Goal: Information Seeking & Learning: Find specific fact

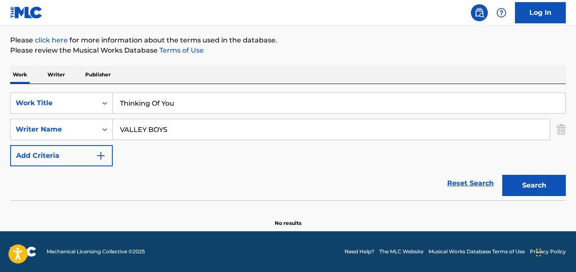
type input "Thinking Of You"
drag, startPoint x: 190, startPoint y: 105, endPoint x: 97, endPoint y: 118, distance: 94.2
click at [97, 118] on div "SearchWithCriteriaaf9ab9fa-f14a-4f96-aa63-c093a2930744 Work Title Thinking Of Y…" at bounding box center [288, 129] width 556 height 74
drag, startPoint x: 189, startPoint y: 135, endPoint x: 110, endPoint y: 140, distance: 79.0
click at [110, 140] on div "SearchWithCriteriaaf9ab9fa-f14a-4f96-aa63-c093a2930744 Work Title Thinking Of Y…" at bounding box center [288, 129] width 556 height 74
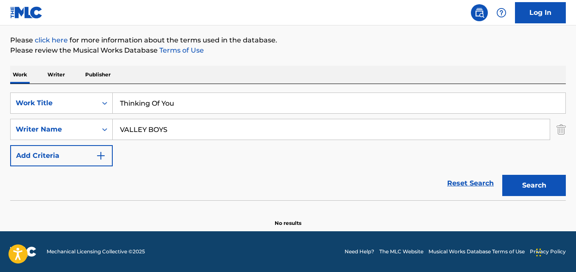
paste input "[PERSON_NAME]"
type input "[PERSON_NAME]"
click at [502, 175] on button "Search" at bounding box center [534, 185] width 64 height 21
drag, startPoint x: 241, startPoint y: 129, endPoint x: 50, endPoint y: 144, distance: 192.2
click at [50, 144] on div "SearchWithCriteriaaf9ab9fa-f14a-4f96-aa63-c093a2930744 Work Title Thinking Of Y…" at bounding box center [288, 129] width 556 height 74
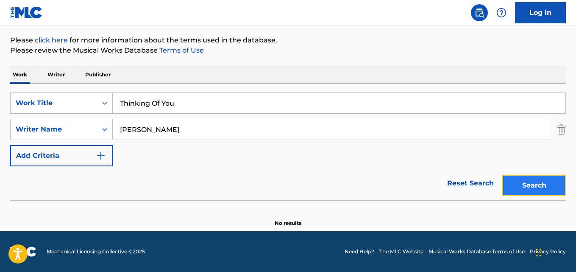
click at [522, 188] on button "Search" at bounding box center [534, 185] width 64 height 21
click at [234, 131] on input "[PERSON_NAME]" at bounding box center [331, 129] width 437 height 20
click at [542, 175] on button "Search" at bounding box center [534, 185] width 64 height 21
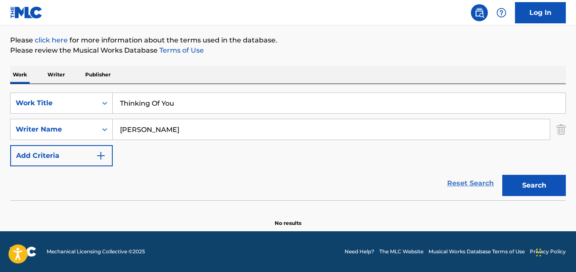
click at [460, 178] on link "Reset Search" at bounding box center [470, 183] width 55 height 19
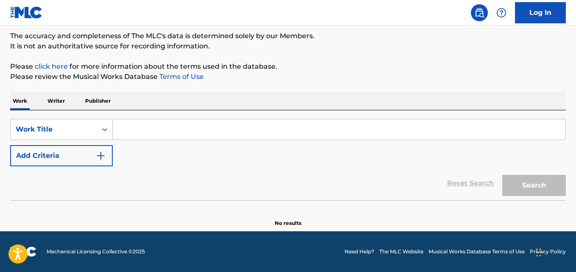
scroll to position [70, 0]
click at [385, 75] on p "Please review the Musical Works Database Terms of Use" at bounding box center [288, 77] width 556 height 10
click at [189, 121] on input "Search Form" at bounding box center [339, 129] width 453 height 20
paste input "Second Wind"
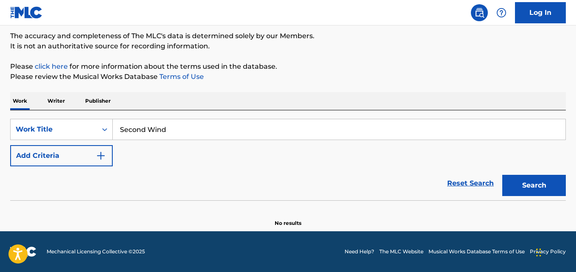
type input "Second Wind"
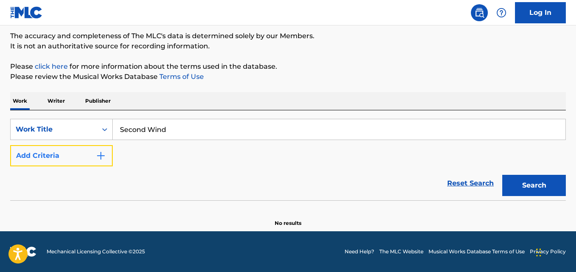
click at [76, 157] on button "Add Criteria" at bounding box center [61, 155] width 103 height 21
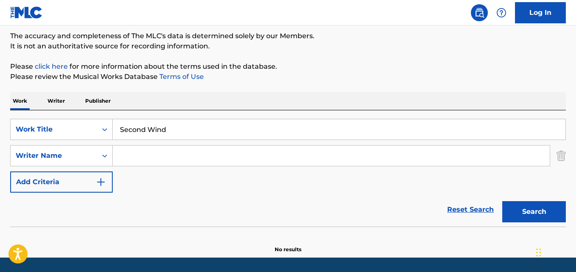
click at [139, 157] on input "Search Form" at bounding box center [331, 155] width 437 height 20
paste input "[PERSON_NAME]"
type input "[PERSON_NAME]"
click at [502, 201] on button "Search" at bounding box center [534, 211] width 64 height 21
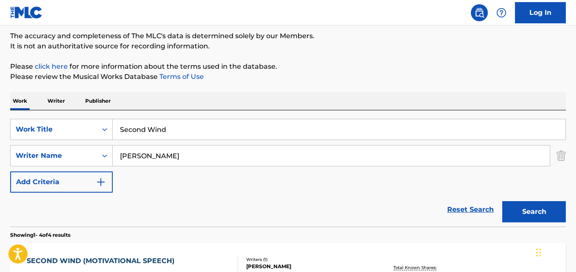
click at [287, 175] on div "SearchWithCriteriaaf9ab9fa-f14a-4f96-aa63-c093a2930744 Work Title Second Wind S…" at bounding box center [288, 156] width 556 height 74
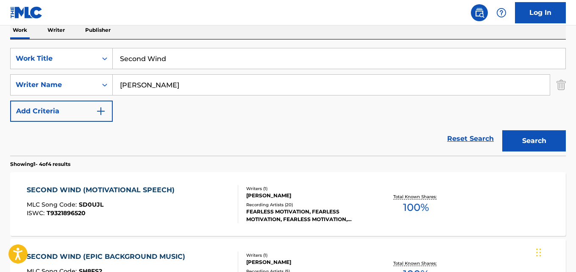
click at [308, 129] on div "Reset Search Search" at bounding box center [288, 139] width 556 height 34
click at [113, 187] on div "SECOND WIND (MOTIVATIONAL SPEECH)" at bounding box center [103, 190] width 152 height 10
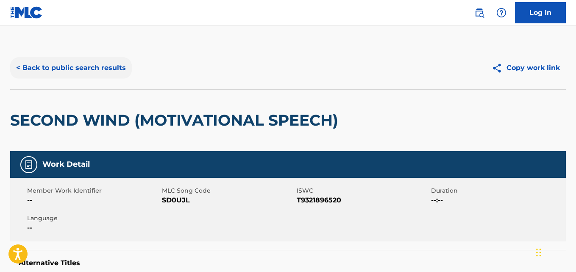
click at [122, 64] on button "< Back to public search results" at bounding box center [71, 67] width 122 height 21
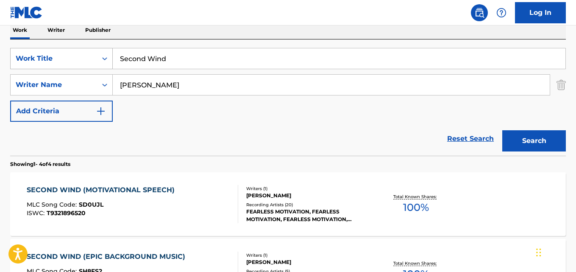
drag, startPoint x: 191, startPoint y: 66, endPoint x: 98, endPoint y: 66, distance: 93.3
click at [98, 66] on div "SearchWithCriteriaaf9ab9fa-f14a-4f96-aa63-c093a2930744 Work Title Second Wind" at bounding box center [288, 58] width 556 height 21
paste input "Pleasure Party"
type input "Pleasure Party"
drag, startPoint x: 213, startPoint y: 85, endPoint x: 43, endPoint y: 95, distance: 170.8
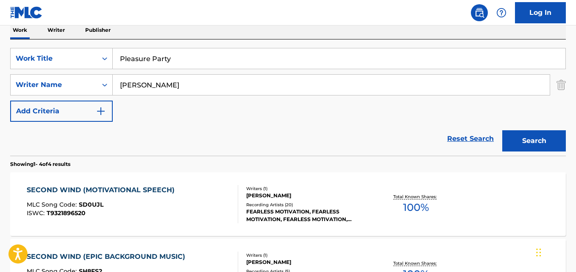
click at [43, 95] on div "SearchWithCriteriaaf9ab9fa-f14a-4f96-aa63-c093a2930744 Work Title Pleasure Part…" at bounding box center [288, 85] width 556 height 74
paste input "Yoxfy Beats"
type input "Yoxfy Beats"
click at [502, 130] on button "Search" at bounding box center [534, 140] width 64 height 21
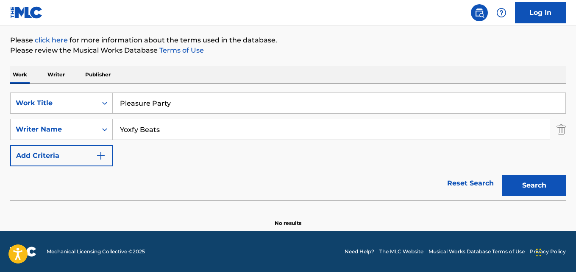
scroll to position [96, 0]
click at [528, 182] on button "Search" at bounding box center [534, 185] width 64 height 21
drag, startPoint x: 198, startPoint y: 101, endPoint x: 91, endPoint y: 118, distance: 109.0
click at [91, 118] on div "SearchWithCriteriaaf9ab9fa-f14a-4f96-aa63-c093a2930744 Work Title Pleasure Part…" at bounding box center [288, 129] width 556 height 74
paste input "Nothing Like Them"
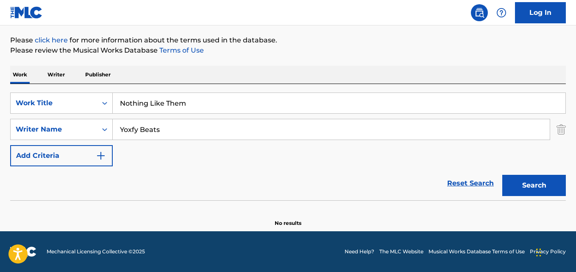
type input "Nothing Like Them"
drag, startPoint x: 158, startPoint y: 130, endPoint x: 102, endPoint y: 132, distance: 56.0
click at [102, 132] on div "SearchWithCriteriac17cf434-857d-4cae-b55a-d65d58453b81 Writer Name Yoxfy Beats" at bounding box center [288, 129] width 556 height 21
paste input "[PERSON_NAME]"
click at [502, 175] on button "Search" at bounding box center [534, 185] width 64 height 21
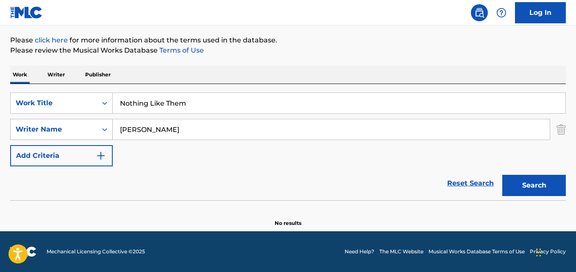
drag, startPoint x: 153, startPoint y: 128, endPoint x: 68, endPoint y: 138, distance: 86.2
click at [68, 138] on div "SearchWithCriteriac17cf434-857d-4cae-b55a-d65d58453b81 Writer Name [PERSON_NAME]" at bounding box center [288, 129] width 556 height 21
paste input "[PERSON_NAME]"
type input "[PERSON_NAME]"
click at [502, 175] on button "Search" at bounding box center [534, 185] width 64 height 21
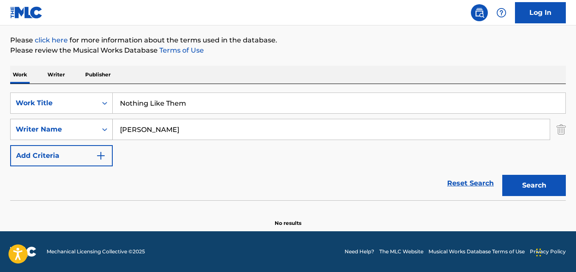
drag, startPoint x: 187, startPoint y: 105, endPoint x: 31, endPoint y: 128, distance: 158.2
click at [31, 128] on div "SearchWithCriteriaaf9ab9fa-f14a-4f96-aa63-c093a2930744 Work Title Nothing Like …" at bounding box center [288, 129] width 556 height 74
paste input "Hey Man Nice Shot"
type input "Hey Man Nice Shot"
drag, startPoint x: 203, startPoint y: 131, endPoint x: 54, endPoint y: 132, distance: 149.2
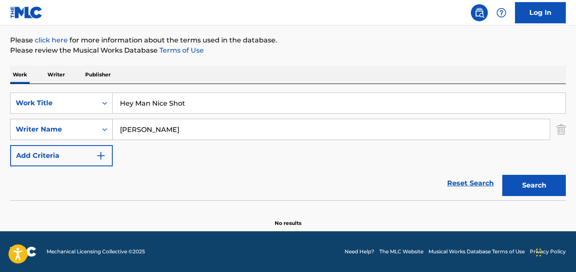
click at [54, 132] on div "SearchWithCriteriac17cf434-857d-4cae-b55a-d65d58453b81 Writer Name [PERSON_NAME]" at bounding box center [288, 129] width 556 height 21
paste input "[PERSON_NAME]"
type input "[PERSON_NAME]"
click at [510, 179] on button "Search" at bounding box center [534, 185] width 64 height 21
click at [214, 133] on input "[PERSON_NAME]" at bounding box center [331, 129] width 437 height 20
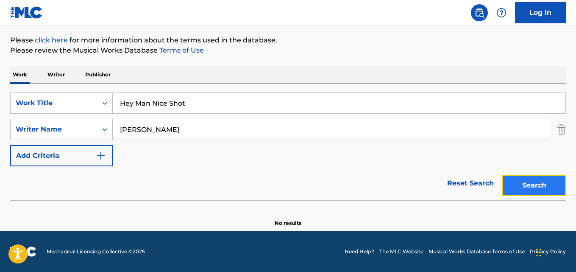
click at [520, 179] on button "Search" at bounding box center [534, 185] width 64 height 21
drag, startPoint x: 114, startPoint y: 112, endPoint x: 70, endPoint y: 116, distance: 44.7
click at [70, 116] on div "SearchWithCriteriaaf9ab9fa-f14a-4f96-aa63-c093a2930744 Work Title Hey Man Nice …" at bounding box center [288, 129] width 556 height 74
paste input "Way Maker (Make A Way)"
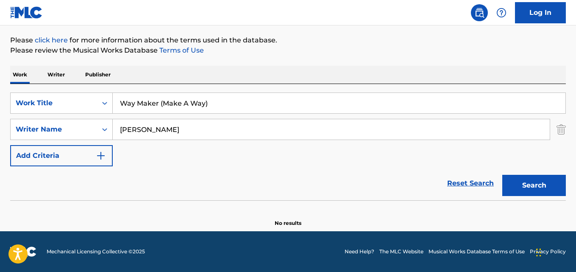
type input "Way Maker (Make A Way)"
drag, startPoint x: 204, startPoint y: 122, endPoint x: 117, endPoint y: 129, distance: 87.2
click at [117, 129] on input "[PERSON_NAME]" at bounding box center [331, 129] width 437 height 20
paste input "Broken Vessels"
drag, startPoint x: 218, startPoint y: 131, endPoint x: 101, endPoint y: 131, distance: 117.0
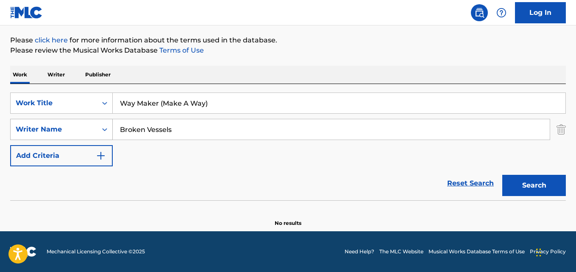
click at [101, 131] on div "SearchWithCriteriac17cf434-857d-4cae-b55a-d65d58453b81 Writer Name Broken Vesse…" at bounding box center [288, 129] width 556 height 21
paste input "Search Form"
click at [502, 175] on button "Search" at bounding box center [534, 185] width 64 height 21
drag, startPoint x: 202, startPoint y: 121, endPoint x: 47, endPoint y: 144, distance: 156.4
click at [47, 144] on div "SearchWithCriteriaaf9ab9fa-f14a-4f96-aa63-c093a2930744 Work Title Way Maker (Ma…" at bounding box center [288, 129] width 556 height 74
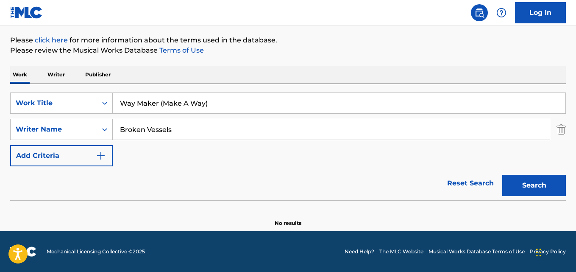
paste input "[PERSON_NAME]"
click at [502, 175] on button "Search" at bounding box center [534, 185] width 64 height 21
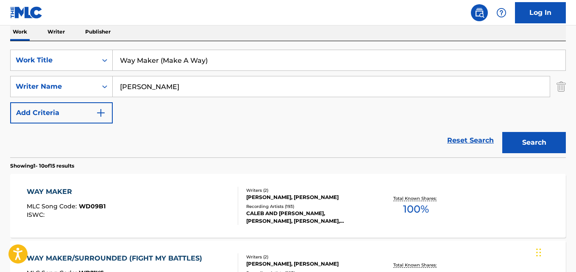
scroll to position [167, 0]
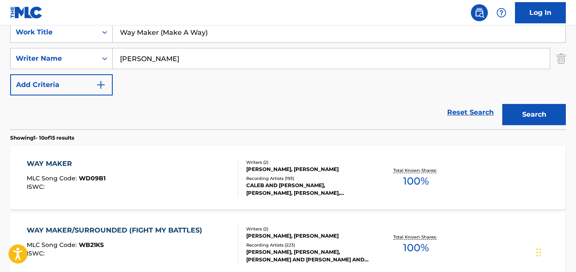
click at [184, 113] on div "Reset Search Search" at bounding box center [288, 112] width 556 height 34
drag, startPoint x: 208, startPoint y: 53, endPoint x: 83, endPoint y: 67, distance: 125.4
click at [83, 67] on div "SearchWithCriteriac17cf434-857d-4cae-b55a-d65d58453b81 Writer Name [PERSON_NAME]" at bounding box center [288, 58] width 556 height 21
paste input "[PERSON_NAME]"
click at [502, 104] on button "Search" at bounding box center [534, 114] width 64 height 21
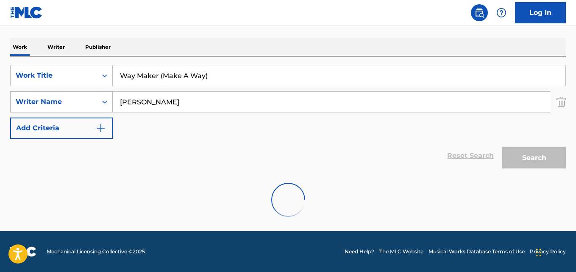
scroll to position [124, 0]
click at [86, 112] on div "SearchWithCriteriaaf9ab9fa-f14a-4f96-aa63-c093a2930744 Work Title Way Maker (Ma…" at bounding box center [288, 102] width 556 height 74
paste input "Search Form"
drag, startPoint x: 193, startPoint y: 100, endPoint x: 111, endPoint y: 107, distance: 82.1
click at [111, 107] on div "SearchWithCriteriac17cf434-857d-4cae-b55a-d65d58453b81 Writer Name [PERSON_NAME]" at bounding box center [288, 101] width 556 height 21
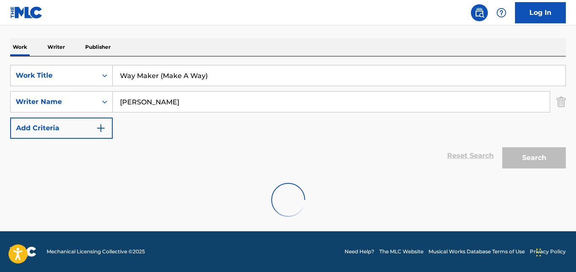
paste input "[PERSON_NAME]"
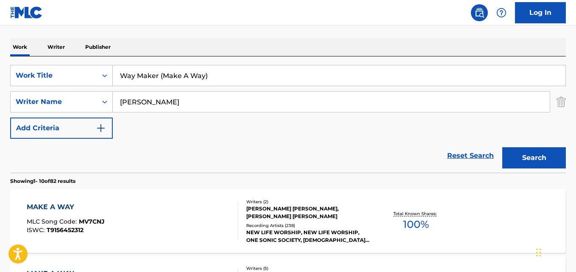
type input "[PERSON_NAME]"
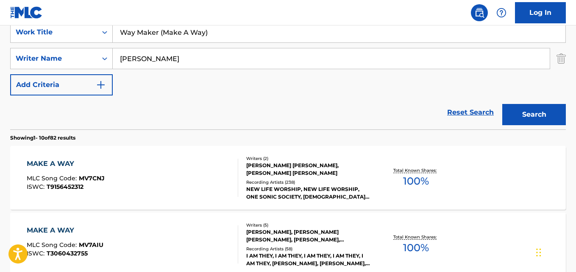
drag, startPoint x: 154, startPoint y: 101, endPoint x: 99, endPoint y: 109, distance: 55.8
click at [101, 109] on div "Reset Search Search" at bounding box center [288, 112] width 556 height 34
click at [68, 159] on div "MAKE A WAY" at bounding box center [66, 164] width 78 height 10
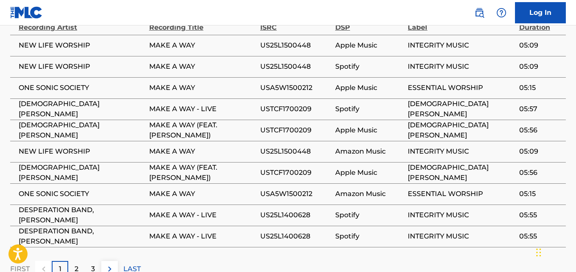
scroll to position [986, 0]
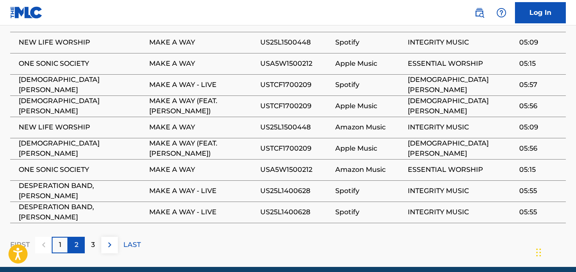
click at [83, 237] on div "2" at bounding box center [76, 245] width 17 height 17
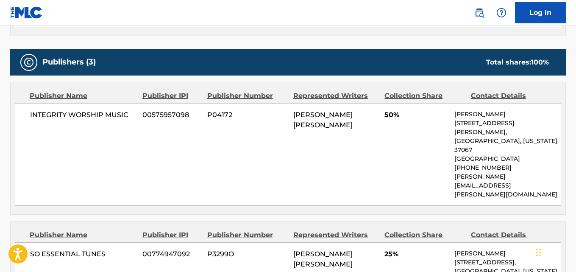
scroll to position [0, 0]
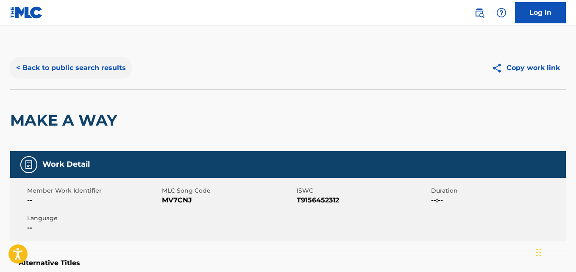
click at [112, 71] on button "< Back to public search results" at bounding box center [71, 67] width 122 height 21
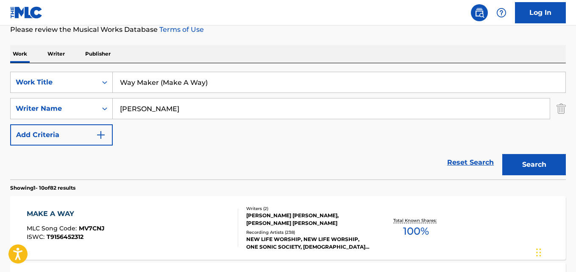
scroll to position [96, 0]
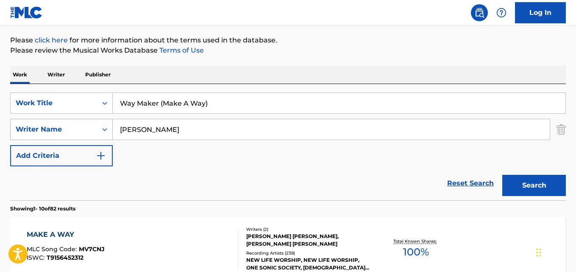
drag, startPoint x: 223, startPoint y: 100, endPoint x: 81, endPoint y: 123, distance: 143.1
click at [81, 123] on div "SearchWithCriteriaaf9ab9fa-f14a-4f96-aa63-c093a2930744 Work Title Way Maker (Ma…" at bounding box center [288, 129] width 556 height 74
paste input "Search Form"
type input "Way Maker"
click at [502, 175] on button "Search" at bounding box center [534, 185] width 64 height 21
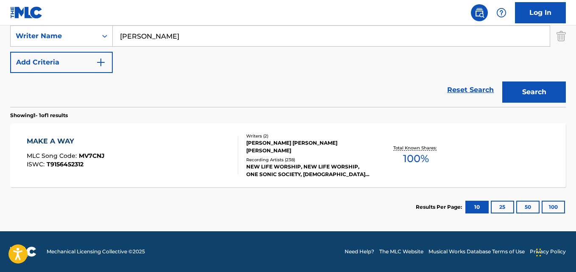
scroll to position [189, 0]
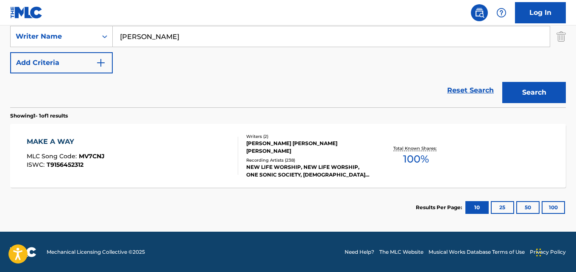
click at [68, 143] on div "MAKE A WAY" at bounding box center [66, 142] width 78 height 10
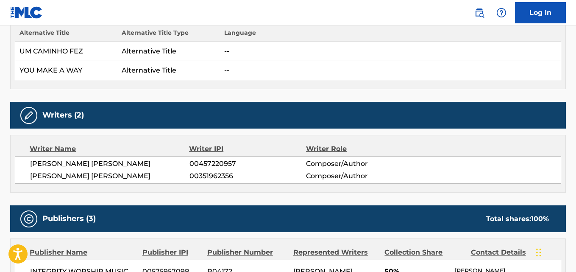
scroll to position [283, 0]
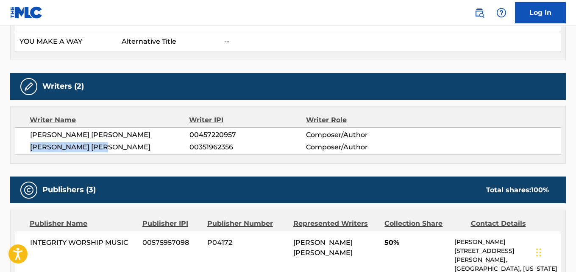
drag, startPoint x: 27, startPoint y: 151, endPoint x: 136, endPoint y: 146, distance: 109.1
click at [136, 146] on div "[PERSON_NAME] [PERSON_NAME] 00457220957 Composer/Author [PERSON_NAME] [PERSON_N…" at bounding box center [288, 141] width 546 height 28
copy span "[PERSON_NAME] [PERSON_NAME]"
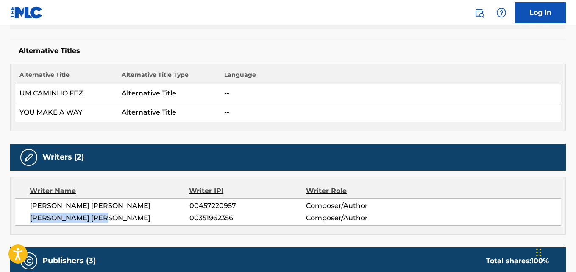
scroll to position [424, 0]
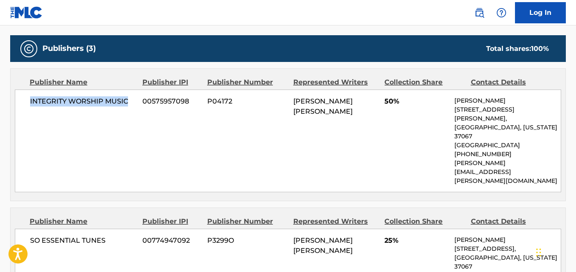
drag, startPoint x: 25, startPoint y: 104, endPoint x: 129, endPoint y: 103, distance: 103.9
click at [129, 103] on div "INTEGRITY WORSHIP MUSIC 00575957098 P04172 [PERSON_NAME] [PERSON_NAME] 50% [PER…" at bounding box center [288, 140] width 546 height 103
copy span "INTEGRITY WORSHIP MUSIC"
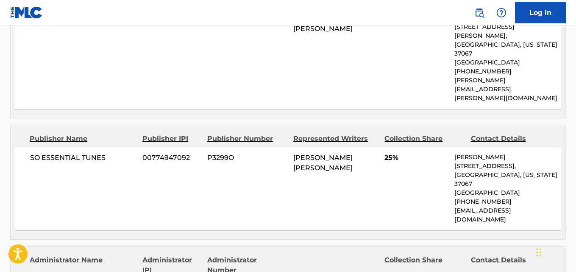
scroll to position [565, 0]
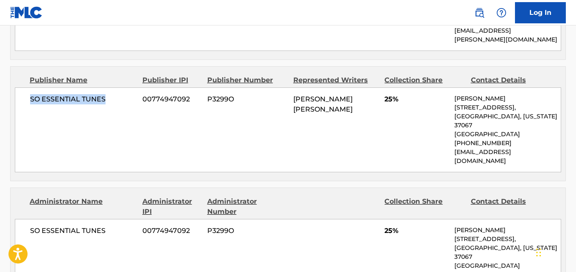
drag, startPoint x: 23, startPoint y: 81, endPoint x: 121, endPoint y: 83, distance: 98.0
click at [121, 87] on div "SO ESSENTIAL TUNES 00774947092 P3299O [PERSON_NAME] [PERSON_NAME] 25% [PERSON_N…" at bounding box center [288, 129] width 546 height 85
copy span "SO ESSENTIAL TUNES"
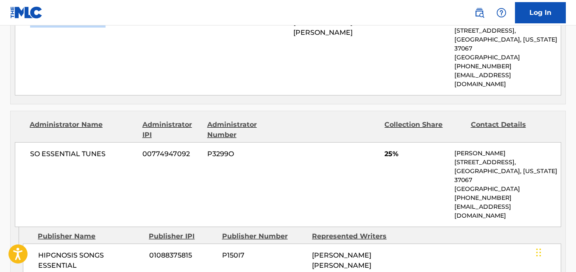
scroll to position [707, 0]
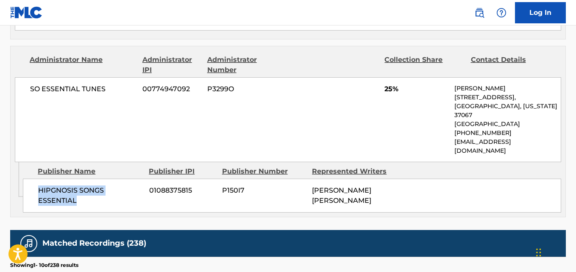
drag, startPoint x: 36, startPoint y: 153, endPoint x: 131, endPoint y: 196, distance: 104.4
click at [84, 178] on div "HIPGNOSIS SONGS ESSENTIAL 01088375815 P150I7 [PERSON_NAME] [PERSON_NAME]" at bounding box center [292, 195] width 538 height 34
copy span "HIPGNOSIS SONGS ESSENTIAL"
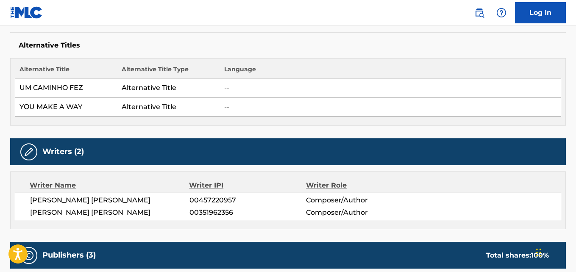
scroll to position [283, 0]
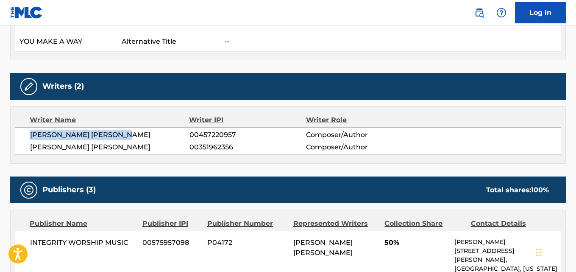
drag, startPoint x: 31, startPoint y: 136, endPoint x: 130, endPoint y: 133, distance: 99.3
click at [130, 133] on span "[PERSON_NAME] [PERSON_NAME]" at bounding box center [109, 135] width 159 height 10
copy span "[PERSON_NAME] [PERSON_NAME]"
click at [107, 160] on div "Writer Name Writer IPI Writer Role [PERSON_NAME] [DEMOGRAPHIC_DATA][PERSON_NAME…" at bounding box center [288, 135] width 556 height 58
drag, startPoint x: 32, startPoint y: 136, endPoint x: 148, endPoint y: 137, distance: 115.7
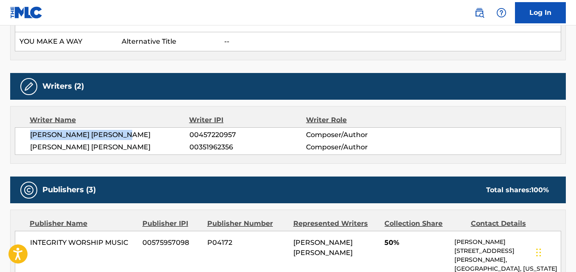
click at [148, 137] on span "[PERSON_NAME] [PERSON_NAME]" at bounding box center [109, 135] width 159 height 10
copy span "[PERSON_NAME] [PERSON_NAME]"
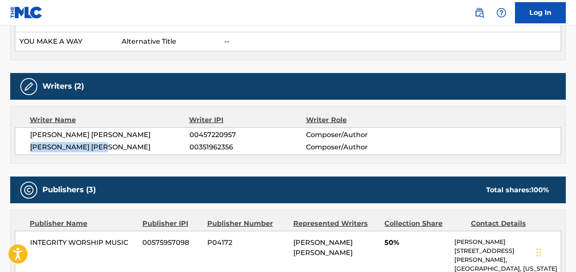
drag, startPoint x: 31, startPoint y: 148, endPoint x: 194, endPoint y: 200, distance: 170.7
click at [120, 148] on span "[PERSON_NAME] [PERSON_NAME]" at bounding box center [109, 147] width 159 height 10
copy span "[PERSON_NAME] [PERSON_NAME]"
click at [218, 137] on span "00457220957" at bounding box center [248, 135] width 117 height 10
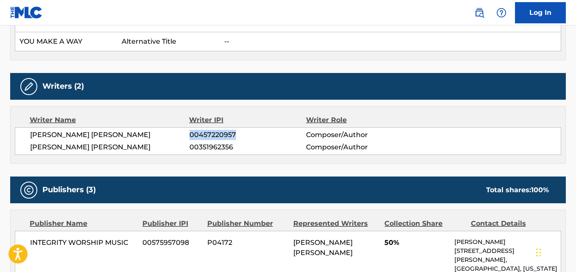
copy span "00457220957"
click at [220, 155] on div "Writer Name Writer IPI Writer Role [PERSON_NAME] [DEMOGRAPHIC_DATA][PERSON_NAME…" at bounding box center [288, 135] width 556 height 58
copy span "00351962356"
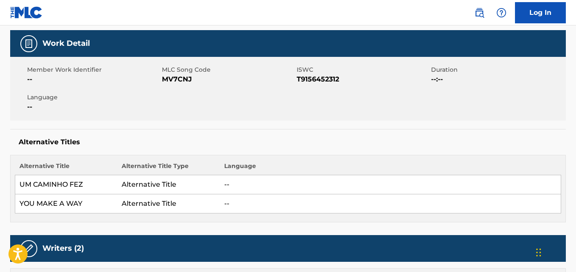
scroll to position [0, 0]
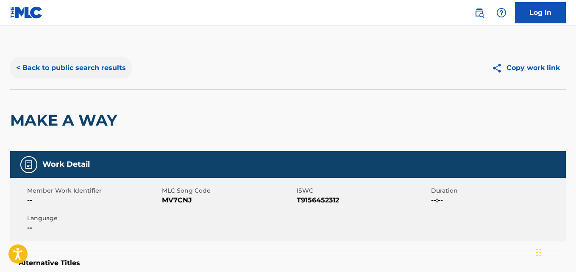
click at [118, 78] on button "< Back to public search results" at bounding box center [71, 67] width 122 height 21
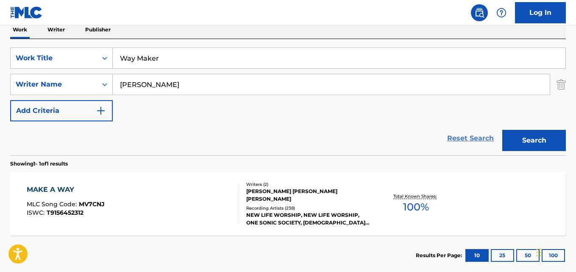
click at [476, 141] on link "Reset Search" at bounding box center [470, 138] width 55 height 19
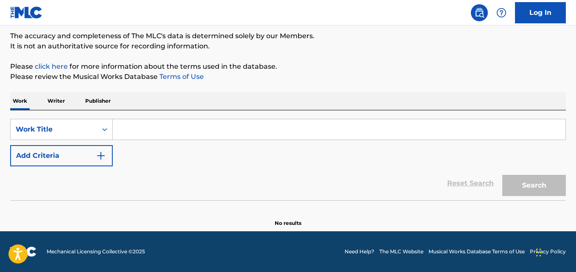
click at [164, 142] on div "SearchWithCriteriaaf9ab9fa-f14a-4f96-aa63-c093a2930744 Work Title Add Criteria" at bounding box center [288, 142] width 556 height 47
click at [165, 137] on input "Search Form" at bounding box center [339, 129] width 453 height 20
paste input "Cowboy"
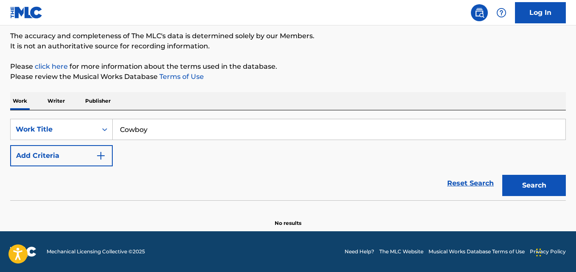
type input "Cowboy"
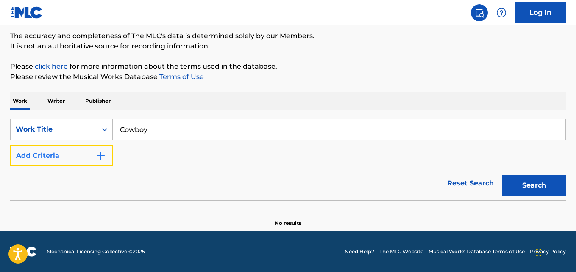
click at [97, 157] on img "Search Form" at bounding box center [101, 156] width 10 height 10
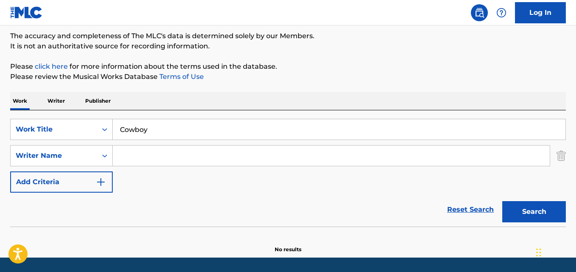
click at [135, 157] on input "Search Form" at bounding box center [331, 155] width 437 height 20
paste input "[PERSON_NAME]"
type input "[PERSON_NAME]"
click at [520, 198] on div "Search" at bounding box center [532, 209] width 68 height 34
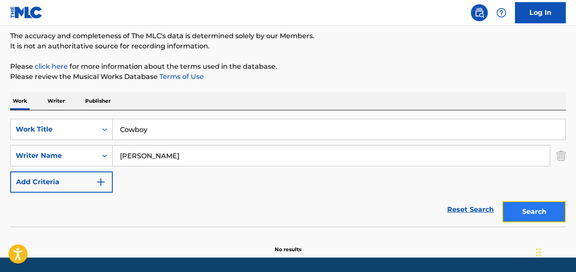
click at [521, 202] on button "Search" at bounding box center [534, 211] width 64 height 21
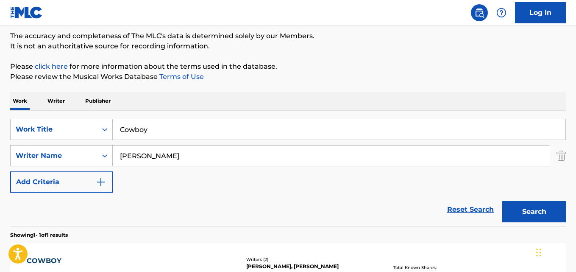
scroll to position [141, 0]
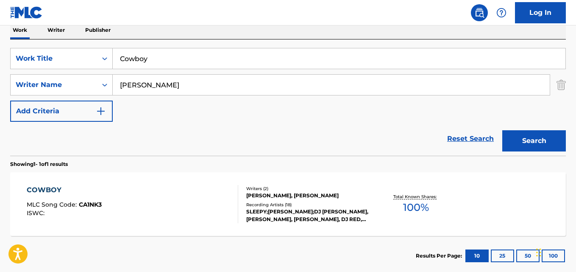
click at [297, 198] on div "[PERSON_NAME], [PERSON_NAME]" at bounding box center [308, 196] width 124 height 8
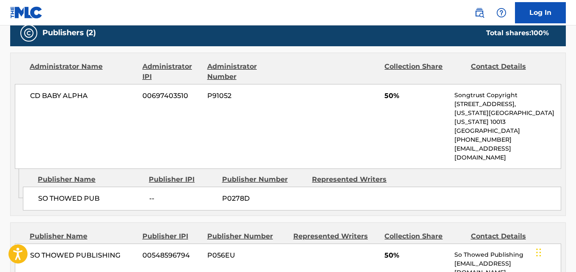
scroll to position [353, 0]
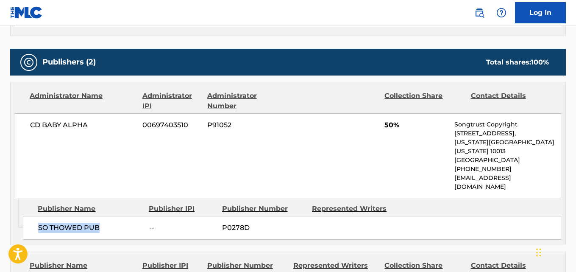
drag, startPoint x: 36, startPoint y: 215, endPoint x: 107, endPoint y: 210, distance: 71.4
click at [107, 216] on div "SO THOWED PUB -- P0278D" at bounding box center [292, 228] width 538 height 24
copy span "SO THOWED PUB"
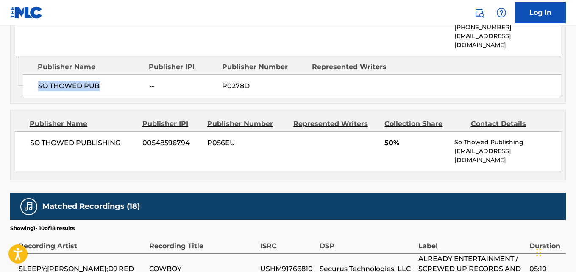
scroll to position [424, 0]
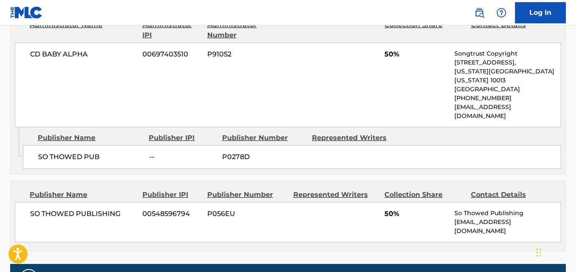
click at [122, 157] on div "Publishers (2) Total shares: 100 % Administrator Name Administrator IPI Adminis…" at bounding box center [288, 114] width 556 height 273
drag, startPoint x: 35, startPoint y: 142, endPoint x: 100, endPoint y: 142, distance: 65.3
click at [100, 145] on div "SO THOWED PUB -- P0278D" at bounding box center [292, 157] width 538 height 24
click at [111, 181] on div "Publisher Name Publisher IPI Publisher Number Represented Writers Collection Sh…" at bounding box center [288, 216] width 555 height 70
drag, startPoint x: 40, startPoint y: 137, endPoint x: 105, endPoint y: 137, distance: 65.3
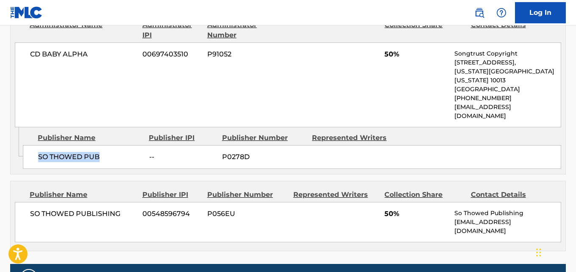
click at [105, 152] on span "SO THOWED PUB" at bounding box center [90, 157] width 105 height 10
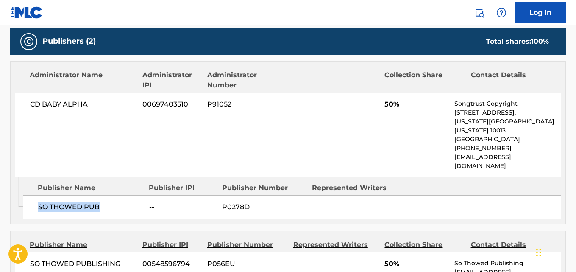
scroll to position [353, 0]
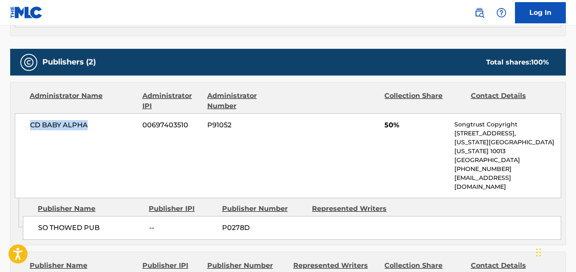
drag, startPoint x: 31, startPoint y: 125, endPoint x: 112, endPoint y: 125, distance: 81.8
click at [112, 125] on span "CD BABY ALPHA" at bounding box center [83, 125] width 106 height 10
drag, startPoint x: 74, startPoint y: 95, endPoint x: 112, endPoint y: 94, distance: 37.8
click at [112, 94] on div "Administrator Name Administrator IPI Administrator Number Collection Share Cont…" at bounding box center [288, 101] width 546 height 20
drag, startPoint x: 59, startPoint y: 126, endPoint x: 125, endPoint y: 126, distance: 66.1
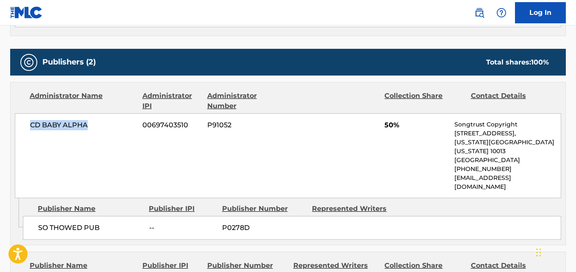
click at [125, 126] on div "CD BABY ALPHA 00697403510 P91052 50% Songtrust Copyright [STREET_ADDRESS][US_ST…" at bounding box center [288, 155] width 546 height 85
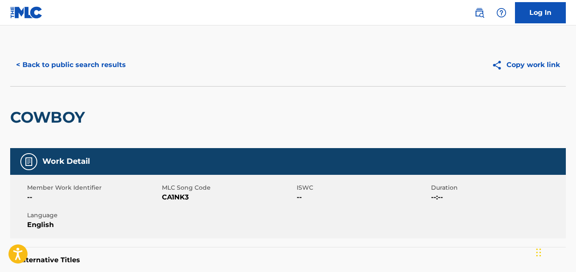
scroll to position [0, 0]
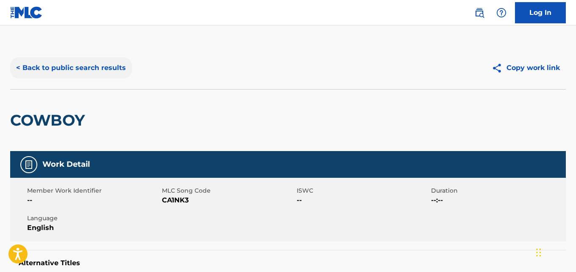
click at [111, 70] on button "< Back to public search results" at bounding box center [71, 67] width 122 height 21
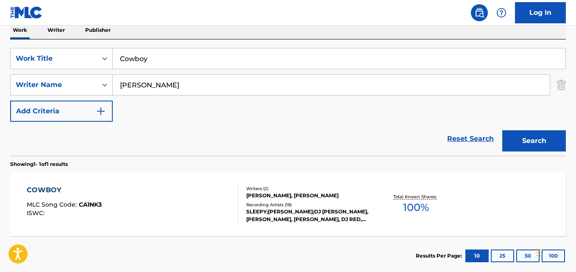
drag, startPoint x: 186, startPoint y: 67, endPoint x: 113, endPoint y: 69, distance: 72.5
click at [118, 67] on input "Cowboy" at bounding box center [339, 58] width 453 height 20
paste input "Pulling Out My Slink"
type input "Pulling Out My Slinky"
drag, startPoint x: 199, startPoint y: 83, endPoint x: 97, endPoint y: 95, distance: 102.9
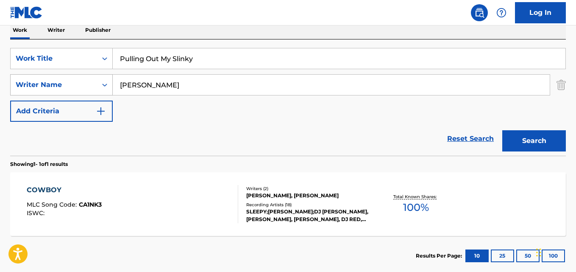
click at [97, 95] on div "SearchWithCriteriac17cf434-857d-4cae-b55a-d65d58453b81 Writer Name [PERSON_NAME]" at bounding box center [288, 84] width 556 height 21
click at [185, 78] on input "Search Form" at bounding box center [331, 85] width 437 height 20
paste input "Sleepy Hollow"
type input "Sleepy Hollow"
click at [502, 130] on button "Search" at bounding box center [534, 140] width 64 height 21
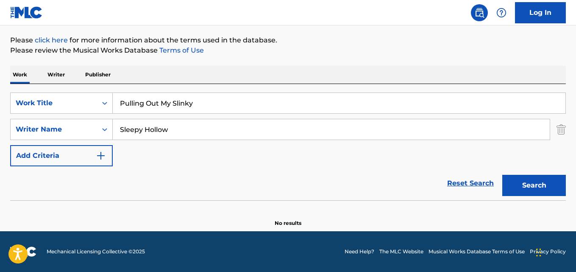
scroll to position [96, 0]
click at [534, 179] on button "Search" at bounding box center [534, 185] width 64 height 21
drag, startPoint x: 201, startPoint y: 106, endPoint x: 28, endPoint y: 120, distance: 172.7
click at [28, 120] on div "SearchWithCriteriaaf9ab9fa-f14a-4f96-aa63-c093a2930744 Work Title Pulling Out M…" at bounding box center [288, 129] width 556 height 74
paste input "Take Me To [DEMOGRAPHIC_DATA]"
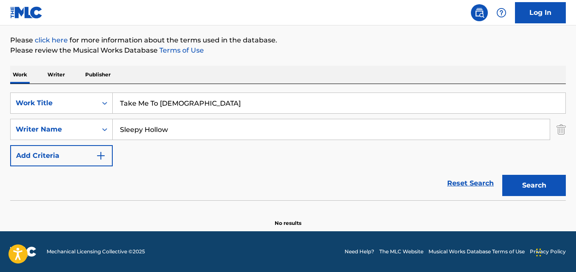
type input "Take Me To [DEMOGRAPHIC_DATA]"
drag, startPoint x: 182, startPoint y: 132, endPoint x: 95, endPoint y: 132, distance: 87.3
click at [95, 132] on div "SearchWithCriteriac17cf434-857d-4cae-b55a-d65d58453b81 Writer Name Sleepy Hollow" at bounding box center [288, 129] width 556 height 21
paste input "[PERSON_NAME]"
click at [502, 175] on button "Search" at bounding box center [534, 185] width 64 height 21
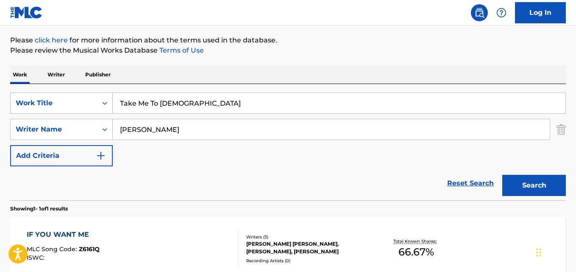
drag, startPoint x: 208, startPoint y: 102, endPoint x: 72, endPoint y: 106, distance: 135.3
click at [72, 106] on div "SearchWithCriteriaaf9ab9fa-f14a-4f96-aa63-c093a2930744 Work Title Take Me To Ch…" at bounding box center [288, 102] width 556 height 21
click at [200, 158] on div "SearchWithCriteriaaf9ab9fa-f14a-4f96-aa63-c093a2930744 Work Title Take Me To [D…" at bounding box center [288, 129] width 556 height 74
drag, startPoint x: 130, startPoint y: 128, endPoint x: 125, endPoint y: 128, distance: 5.1
click at [125, 128] on input "[PERSON_NAME]" at bounding box center [331, 129] width 437 height 20
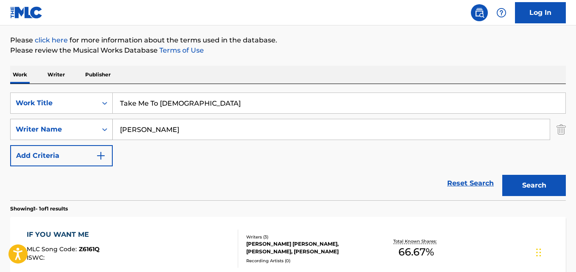
drag, startPoint x: 135, startPoint y: 128, endPoint x: 79, endPoint y: 139, distance: 57.5
click at [79, 139] on div "SearchWithCriteriac17cf434-857d-4cae-b55a-d65d58453b81 Writer Name [PERSON_NAME]" at bounding box center [288, 129] width 556 height 21
type input "[PERSON_NAME]"
click at [502, 175] on button "Search" at bounding box center [534, 185] width 64 height 21
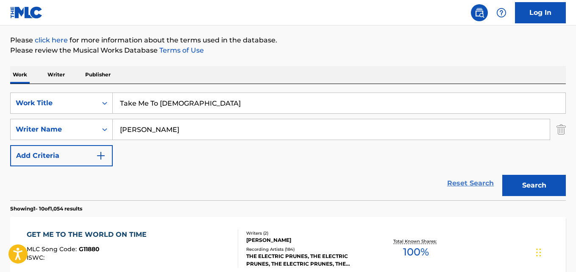
click at [453, 183] on link "Reset Search" at bounding box center [470, 183] width 55 height 19
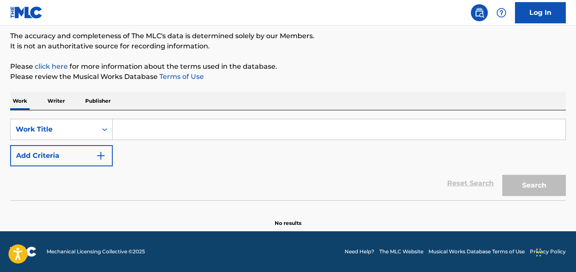
click at [156, 130] on input "Search Form" at bounding box center [339, 129] width 453 height 20
paste input "Simple Miracles Of [DEMOGRAPHIC_DATA]"
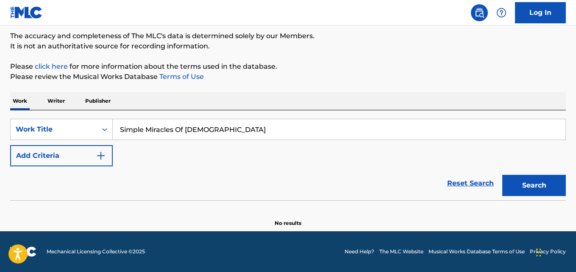
type input "Simple Miracles Of [DEMOGRAPHIC_DATA]"
click at [101, 167] on div "Reset Search Search" at bounding box center [288, 183] width 556 height 34
drag, startPoint x: 117, startPoint y: 165, endPoint x: 97, endPoint y: 157, distance: 21.5
click at [103, 159] on div "SearchWithCriteriaaf9ab9fa-f14a-4f96-aa63-c093a2930744 Work Title Simple Miracl…" at bounding box center [288, 142] width 556 height 47
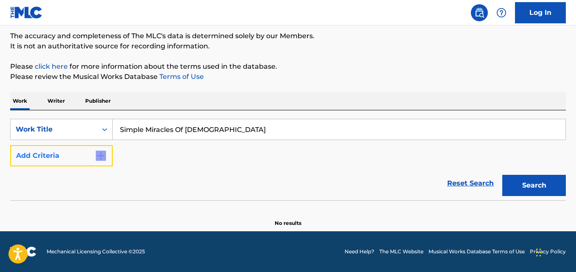
click at [97, 157] on img "Search Form" at bounding box center [101, 156] width 10 height 10
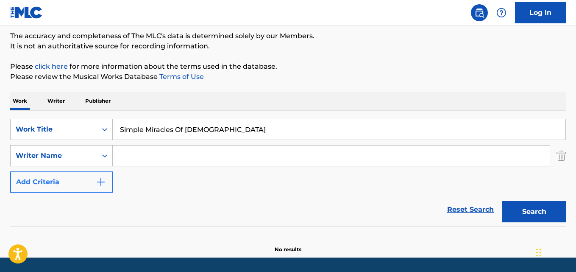
click at [133, 156] on input "Search Form" at bounding box center [331, 155] width 437 height 20
type input "Mufti [PERSON_NAME]"
click at [502, 201] on button "Search" at bounding box center [534, 211] width 64 height 21
click at [169, 195] on div "Reset Search Search" at bounding box center [288, 209] width 556 height 34
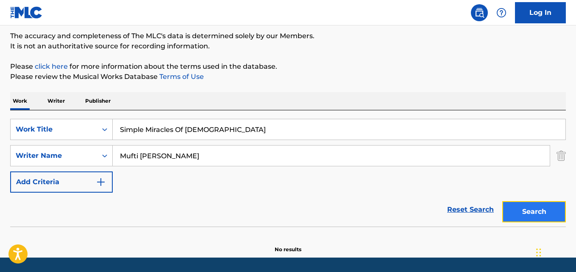
click at [521, 211] on button "Search" at bounding box center [534, 211] width 64 height 21
drag, startPoint x: 184, startPoint y: 129, endPoint x: 49, endPoint y: 129, distance: 135.2
click at [50, 129] on div "SearchWithCriteriaaf9ab9fa-f14a-4f96-aa63-c093a2930744 Work Title Simple Miracl…" at bounding box center [288, 129] width 556 height 21
paste input "Hace Falta Sonar"
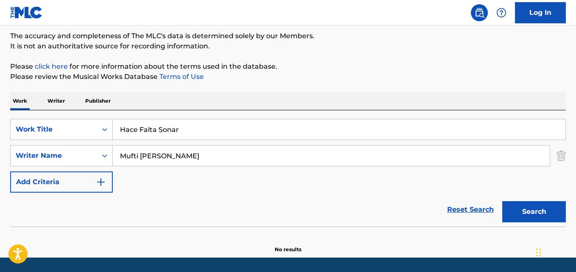
type input "Hace Falta Sonar"
drag, startPoint x: 114, startPoint y: 167, endPoint x: 81, endPoint y: 173, distance: 33.1
click at [81, 173] on div "SearchWithCriteriaaf9ab9fa-f14a-4f96-aa63-c093a2930744 Work Title Hace Falta So…" at bounding box center [288, 156] width 556 height 74
paste input "Canserbero"
click at [502, 201] on button "Search" at bounding box center [534, 211] width 64 height 21
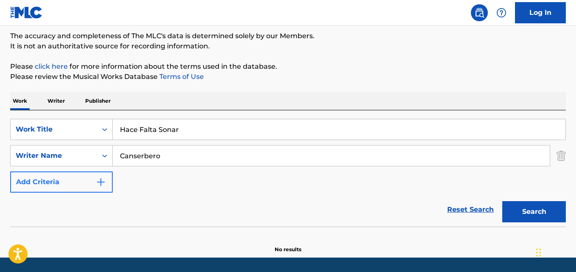
drag, startPoint x: 178, startPoint y: 154, endPoint x: 82, endPoint y: 172, distance: 97.9
click at [82, 172] on div "SearchWithCriteriaaf9ab9fa-f14a-4f96-aa63-c093a2930744 Work Title Hace Falta So…" at bounding box center [288, 156] width 556 height 74
paste input "[PERSON_NAME]"
type input "[PERSON_NAME]"
click at [502, 201] on button "Search" at bounding box center [534, 211] width 64 height 21
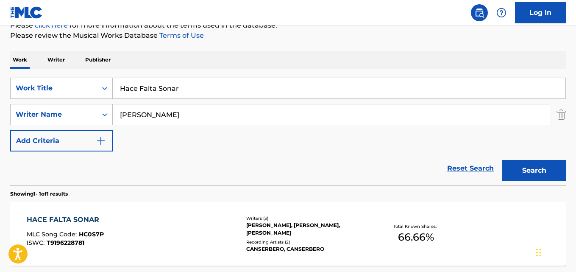
scroll to position [141, 0]
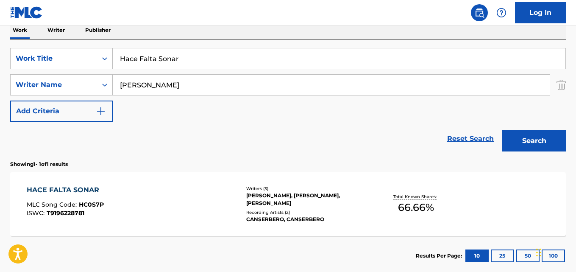
click at [79, 188] on div "HACE FALTA SONAR" at bounding box center [65, 190] width 77 height 10
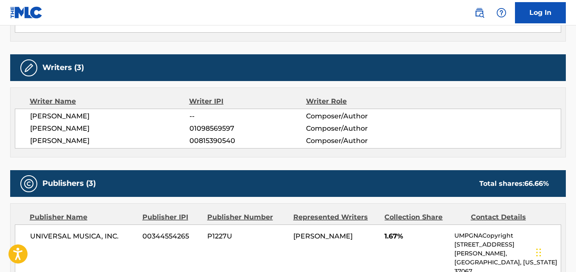
scroll to position [353, 0]
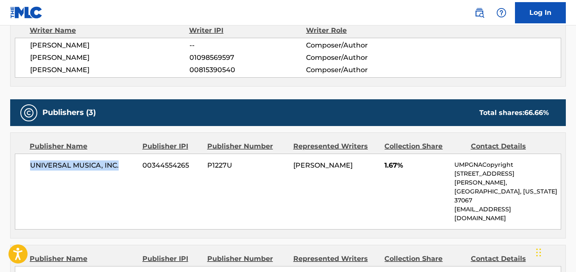
drag, startPoint x: 27, startPoint y: 167, endPoint x: 126, endPoint y: 171, distance: 99.3
click at [126, 171] on div "UNIVERSAL MUSICA, INC. 00344554265 P1227U [PERSON_NAME] 1.67% UMPGNACopyright […" at bounding box center [288, 191] width 546 height 76
click at [100, 68] on span "[PERSON_NAME]" at bounding box center [109, 70] width 159 height 10
click at [70, 55] on span "[PERSON_NAME]" at bounding box center [109, 58] width 159 height 10
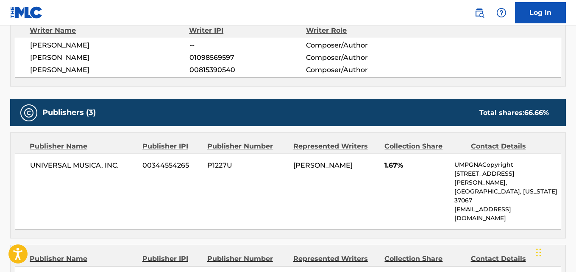
click at [70, 55] on span "[PERSON_NAME]" at bounding box center [109, 58] width 159 height 10
click at [70, 57] on span "[PERSON_NAME]" at bounding box center [109, 58] width 159 height 10
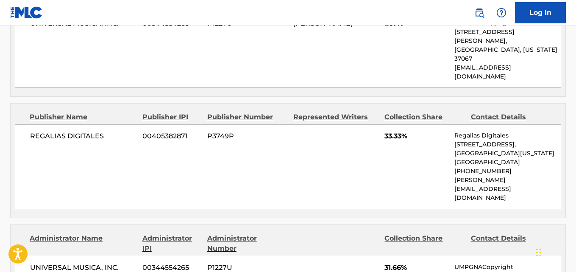
scroll to position [424, 0]
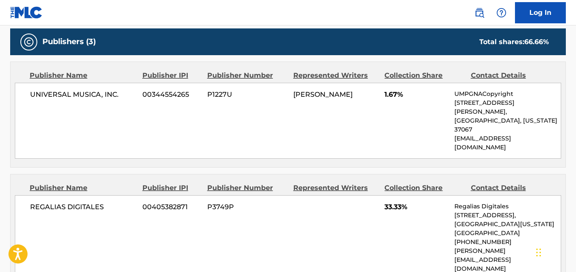
click at [390, 98] on span "1.67%" at bounding box center [417, 94] width 64 height 10
click at [388, 202] on span "33.33%" at bounding box center [417, 207] width 64 height 10
click at [371, 195] on div "REGALIAS DIGITALES 00405382871 P3749P 33.33% Regalias Digitales [STREET_ADDRESS…" at bounding box center [288, 237] width 546 height 85
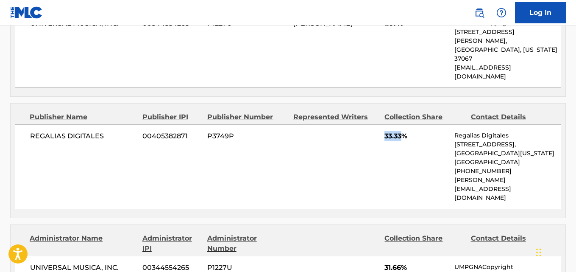
scroll to position [636, 0]
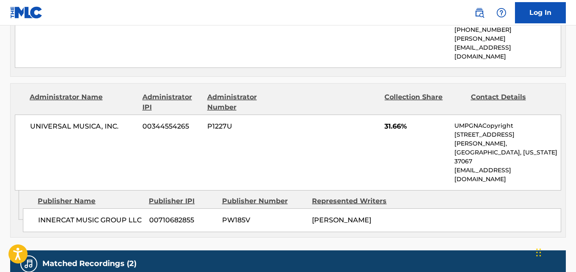
click at [391, 121] on span "31.66%" at bounding box center [417, 126] width 64 height 10
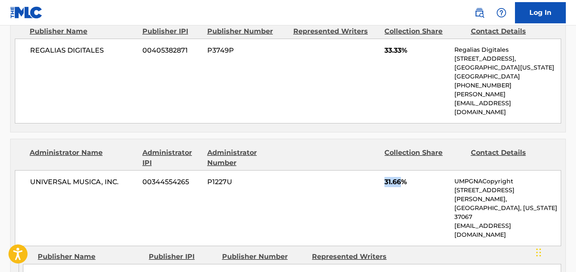
scroll to position [495, 0]
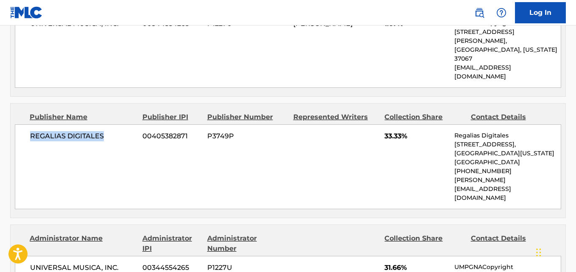
drag, startPoint x: 31, startPoint y: 112, endPoint x: 108, endPoint y: 112, distance: 76.7
click at [108, 131] on span "REGALIAS DIGITALES" at bounding box center [83, 136] width 106 height 10
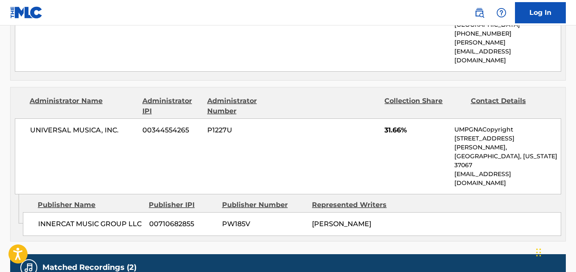
scroll to position [636, 0]
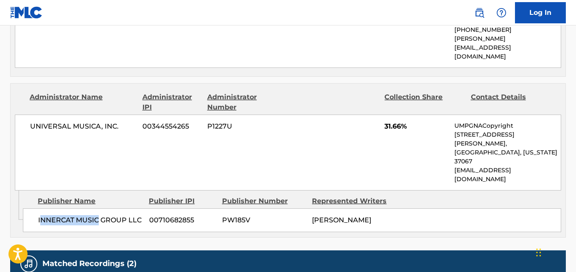
drag, startPoint x: 39, startPoint y: 149, endPoint x: 87, endPoint y: 159, distance: 49.0
click at [100, 215] on span "INNERCAT MUSIC GROUP LLC" at bounding box center [90, 220] width 105 height 10
drag, startPoint x: 36, startPoint y: 153, endPoint x: 139, endPoint y: 152, distance: 103.0
click at [139, 208] on div "INNERCAT MUSIC GROUP LLC 00710682855 PW185V [PERSON_NAME]" at bounding box center [292, 220] width 538 height 24
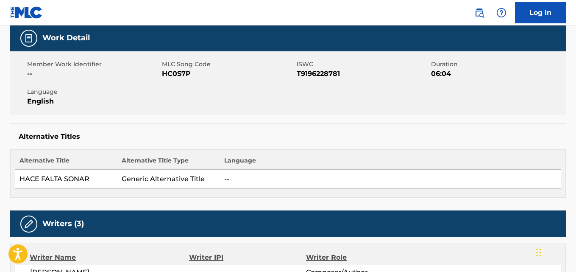
scroll to position [0, 0]
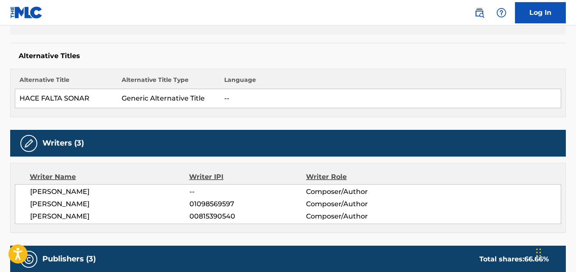
scroll to position [283, 0]
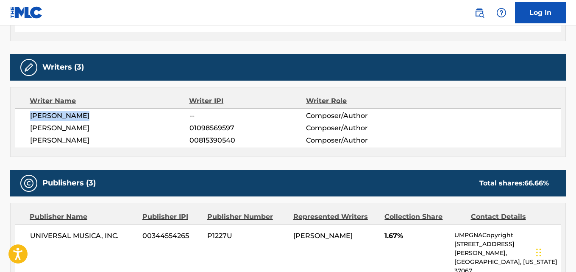
drag, startPoint x: 29, startPoint y: 116, endPoint x: 112, endPoint y: 123, distance: 83.8
click at [102, 115] on div "[PERSON_NAME] -- Composer/Author [PERSON_NAME] 01098569597 Composer/Author [PER…" at bounding box center [288, 128] width 546 height 40
drag, startPoint x: 31, startPoint y: 128, endPoint x: 264, endPoint y: 223, distance: 251.6
click at [115, 128] on span "[PERSON_NAME]" at bounding box center [109, 128] width 159 height 10
drag, startPoint x: 29, startPoint y: 140, endPoint x: 210, endPoint y: 192, distance: 187.8
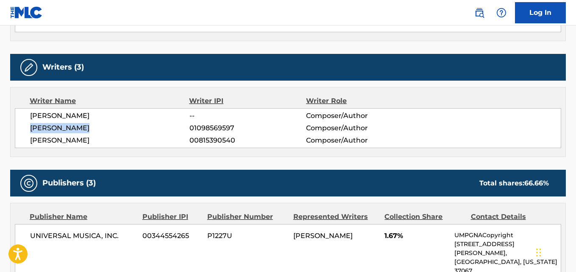
click at [123, 141] on div "[PERSON_NAME] -- Composer/Author [PERSON_NAME] 01098569597 Composer/Author [PER…" at bounding box center [288, 128] width 546 height 40
click at [217, 129] on span "01098569597" at bounding box center [248, 128] width 117 height 10
click at [223, 141] on span "00815390540" at bounding box center [248, 140] width 117 height 10
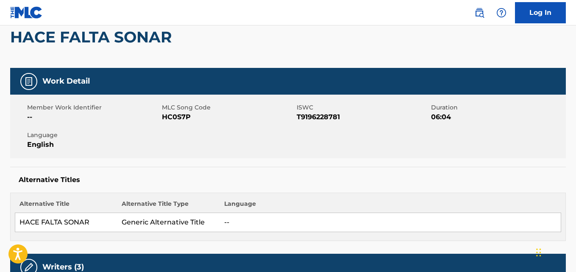
scroll to position [71, 0]
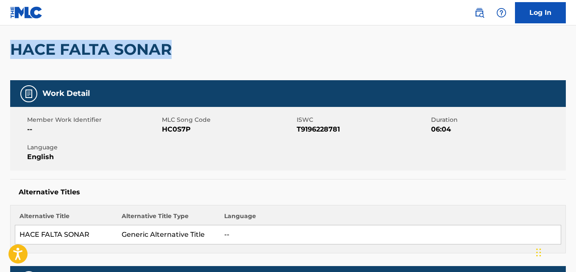
drag, startPoint x: 14, startPoint y: 47, endPoint x: 196, endPoint y: 44, distance: 181.5
click at [202, 48] on div "HACE FALTA SONAR" at bounding box center [288, 49] width 556 height 62
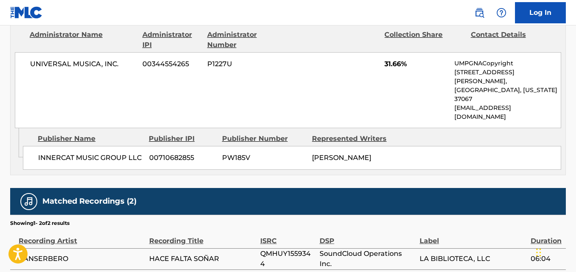
scroll to position [700, 0]
